Goal: Task Accomplishment & Management: Complete application form

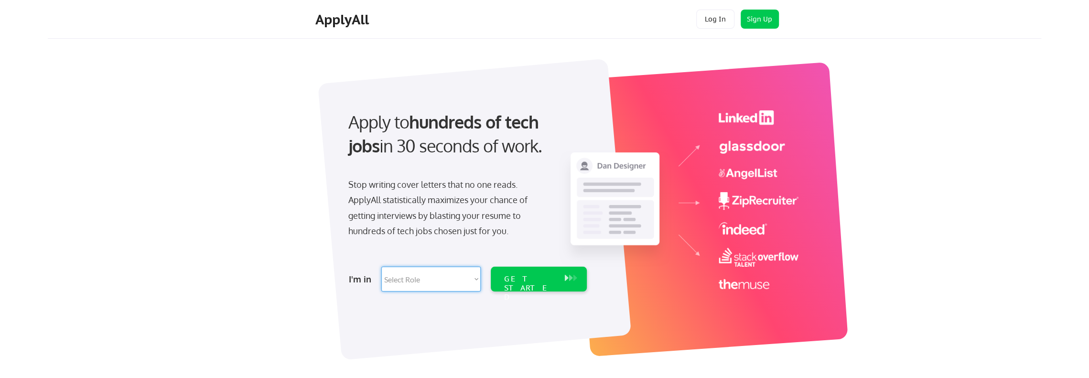
click at [477, 278] on select "Select Role Software Engineering Product Management Customer Success Sales UI/U…" at bounding box center [430, 279] width 99 height 25
select select ""sales""
click at [381, 267] on select "Select Role Software Engineering Product Management Customer Success Sales UI/U…" at bounding box center [430, 279] width 99 height 25
select select ""sales""
click at [551, 273] on div "GET STARTED" at bounding box center [529, 279] width 61 height 25
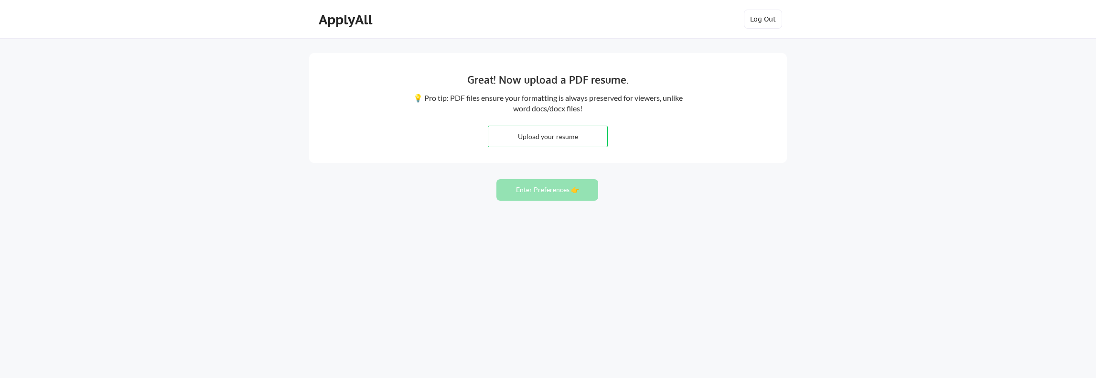
click at [537, 136] on input "file" at bounding box center [547, 136] width 119 height 21
type input "C:\fakepath\Cindy Knight - July 2025 Resume - General.pdf"
click at [540, 190] on button "Enter Preferences 👉" at bounding box center [547, 189] width 102 height 21
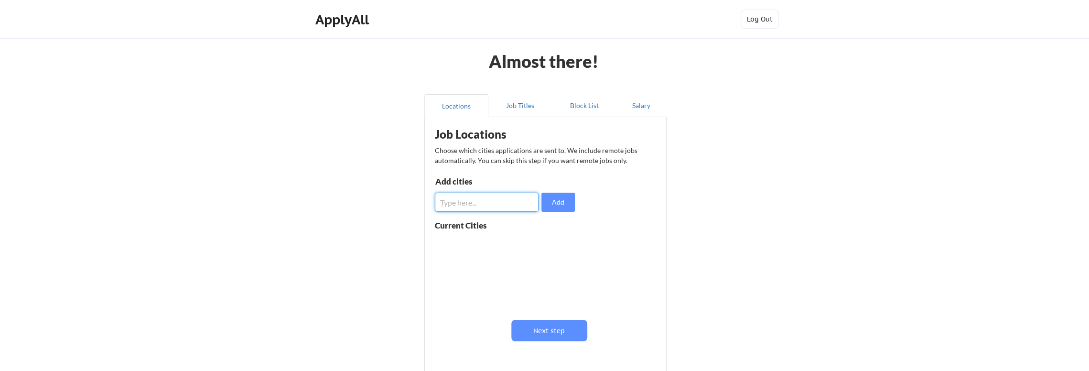
click at [493, 205] on input "input" at bounding box center [487, 202] width 104 height 19
type input "[GEOGRAPHIC_DATA]"
click at [551, 204] on button "Add" at bounding box center [557, 202] width 33 height 19
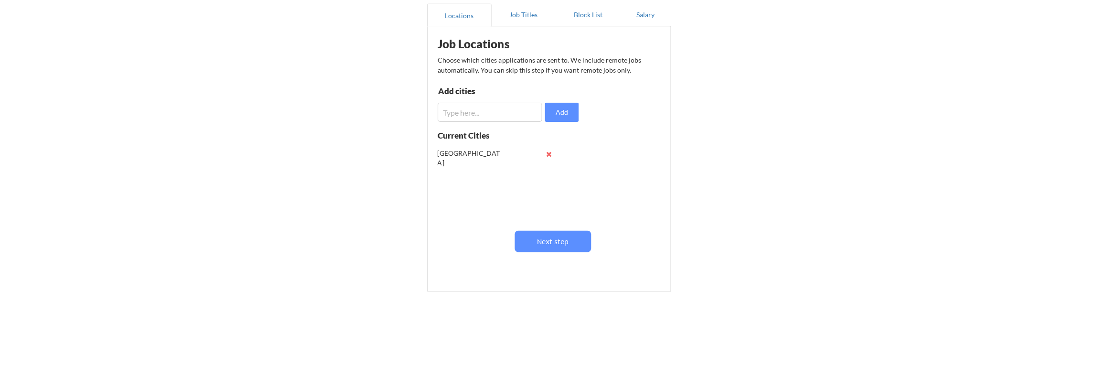
scroll to position [97, 0]
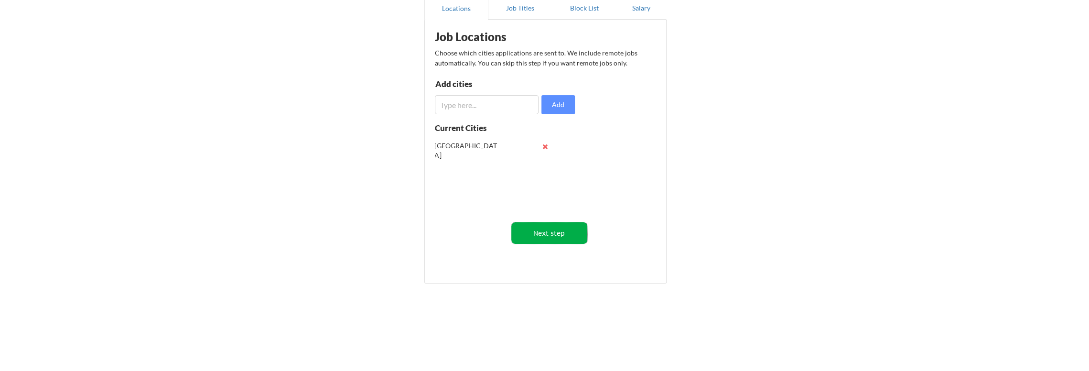
click at [563, 228] on button "Next step" at bounding box center [549, 232] width 76 height 21
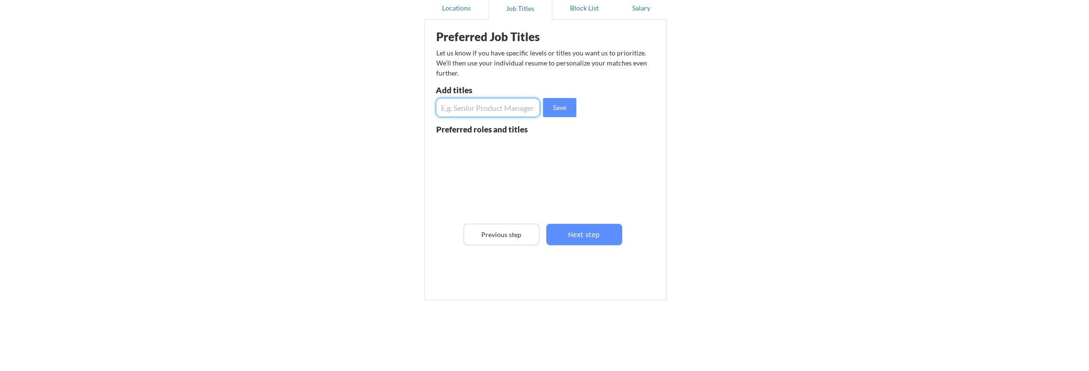
click at [484, 110] on input "input" at bounding box center [488, 107] width 105 height 19
type input "Customer Success Director"
click at [546, 108] on button "Save" at bounding box center [559, 107] width 33 height 19
click at [508, 107] on input "input" at bounding box center [488, 107] width 105 height 19
type input "A"
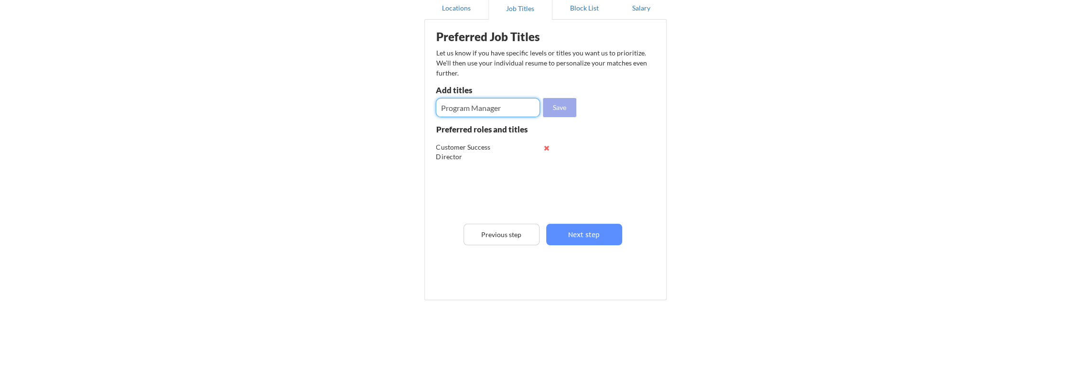
type input "Program Manager"
click at [556, 107] on button "Save" at bounding box center [559, 107] width 33 height 19
click at [528, 105] on input "input" at bounding box center [488, 107] width 105 height 19
type input "Program Director"
click at [568, 109] on button "Save" at bounding box center [559, 107] width 33 height 19
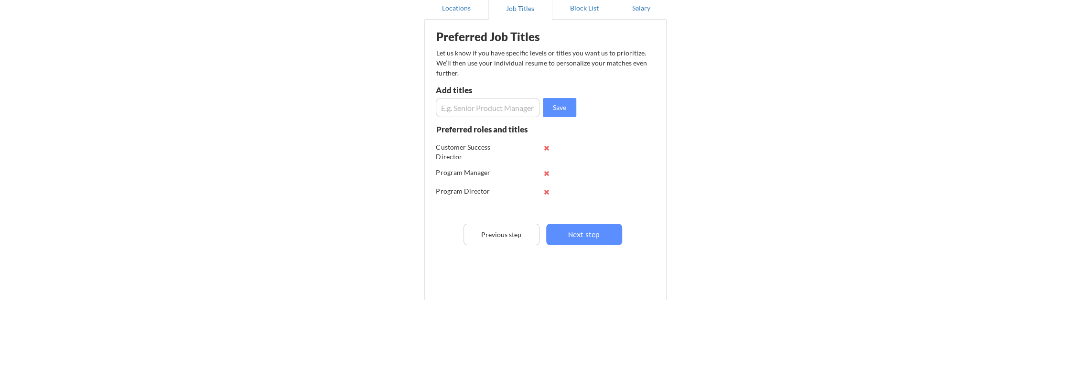
click at [480, 114] on input "input" at bounding box center [488, 107] width 105 height 19
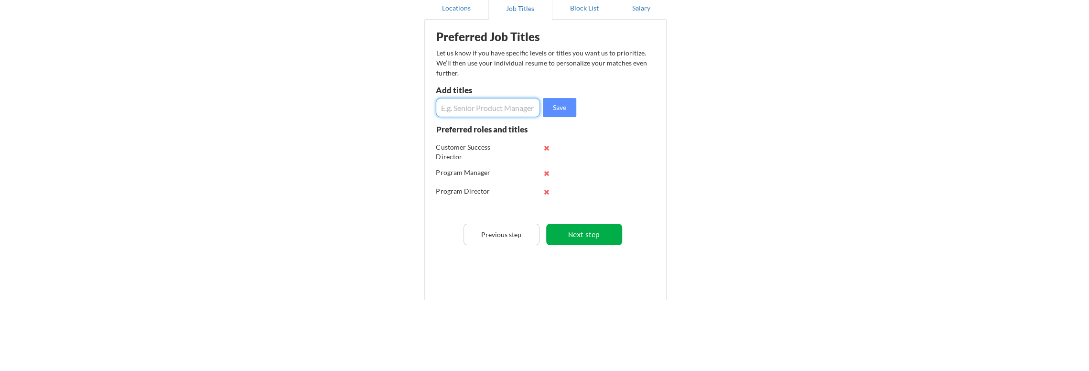
click at [583, 231] on button "Next step" at bounding box center [584, 234] width 76 height 21
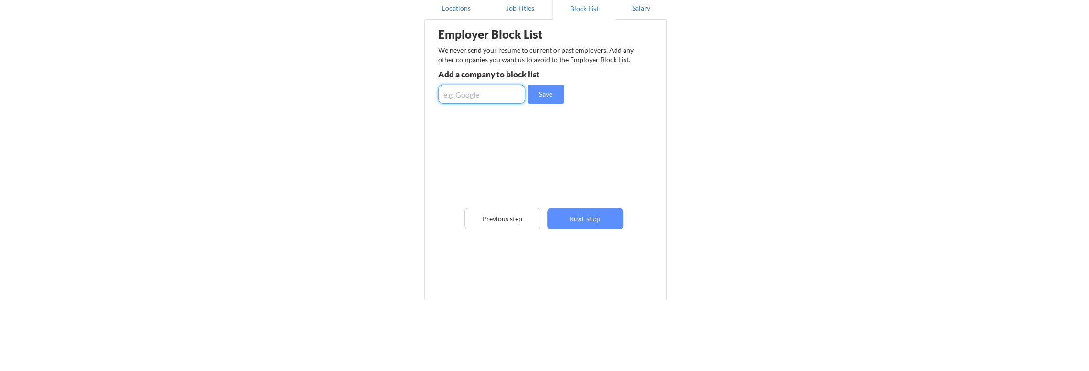
click at [486, 93] on input "input" at bounding box center [481, 94] width 87 height 19
type input "salesforce"
click at [548, 95] on button "Save" at bounding box center [546, 94] width 36 height 19
click at [512, 96] on input "input" at bounding box center [481, 94] width 87 height 19
type input "arkestro"
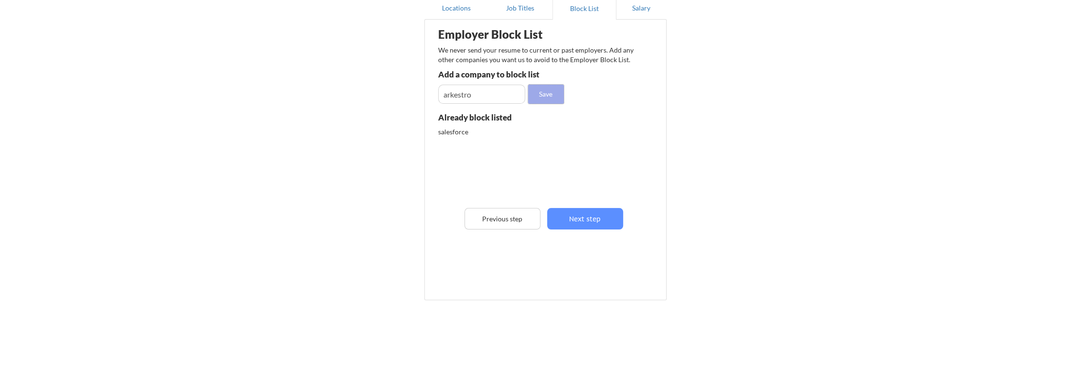
click at [557, 97] on button "Save" at bounding box center [546, 94] width 36 height 19
click at [581, 215] on button "Next step" at bounding box center [585, 218] width 76 height 21
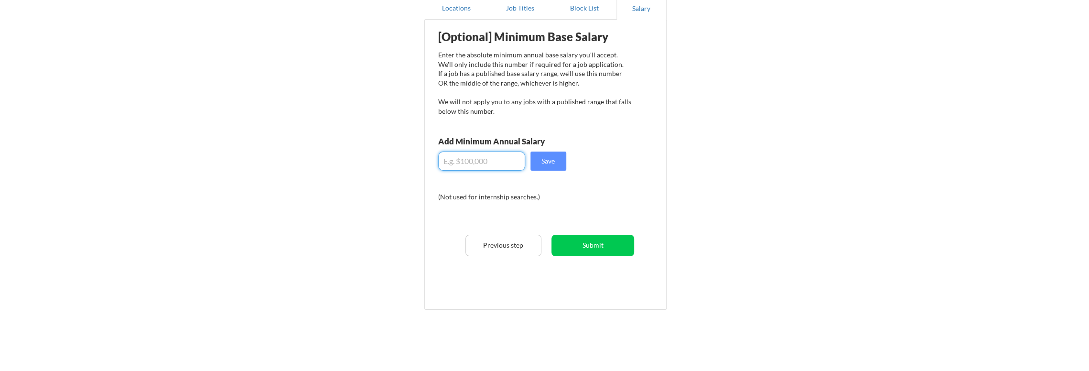
click at [478, 164] on input "input" at bounding box center [481, 160] width 87 height 19
type input "$150,000"
click at [542, 160] on button "Save" at bounding box center [548, 160] width 36 height 19
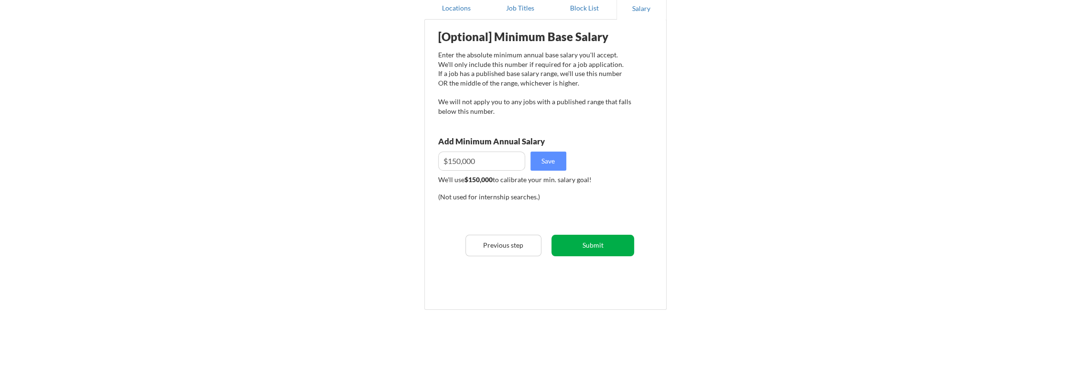
click at [609, 243] on button "Submit" at bounding box center [592, 245] width 83 height 21
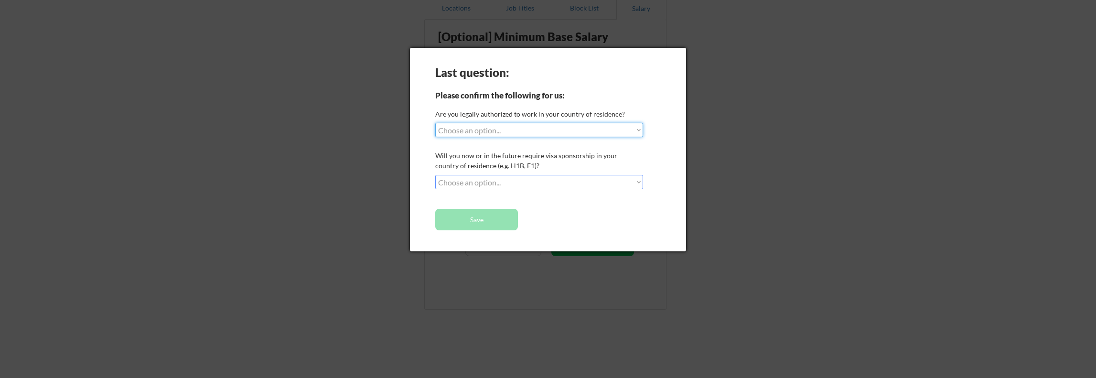
click at [639, 131] on select "Choose an option... Yes, I am a US Citizen Yes, I am a Canadian Citizen Yes, I …" at bounding box center [539, 130] width 208 height 14
select select ""yes__i_am_a_us_citizen""
click at [435, 123] on select "Choose an option... Yes, I am a US Citizen Yes, I am a Canadian Citizen Yes, I …" at bounding box center [539, 130] width 208 height 14
click at [639, 182] on select "Choose an option... No, I will not need sponsorship Yes, I will need sponsorship" at bounding box center [539, 182] width 208 height 14
select select ""no__i_will_not_need_sponsorship""
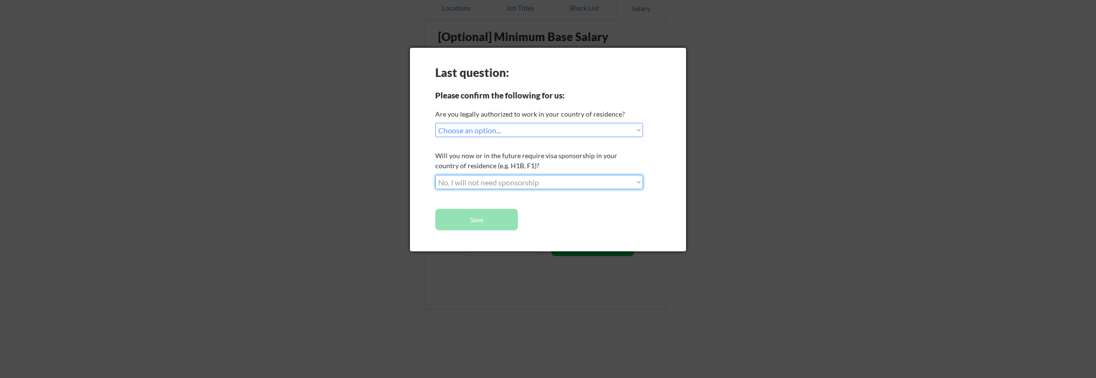
click at [435, 175] on select "Choose an option... No, I will not need sponsorship Yes, I will need sponsorship" at bounding box center [539, 182] width 208 height 14
click at [484, 217] on button "Save" at bounding box center [476, 219] width 83 height 21
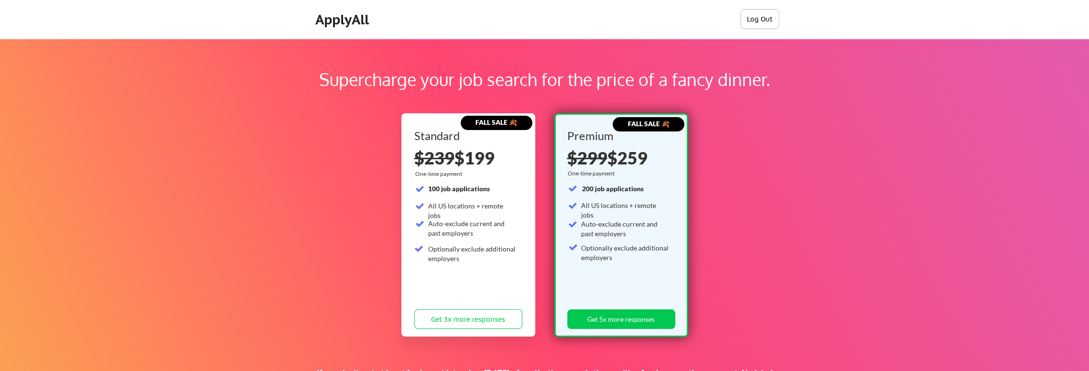
click at [758, 21] on button "Log Out" at bounding box center [759, 19] width 38 height 19
